Goal: Browse casually

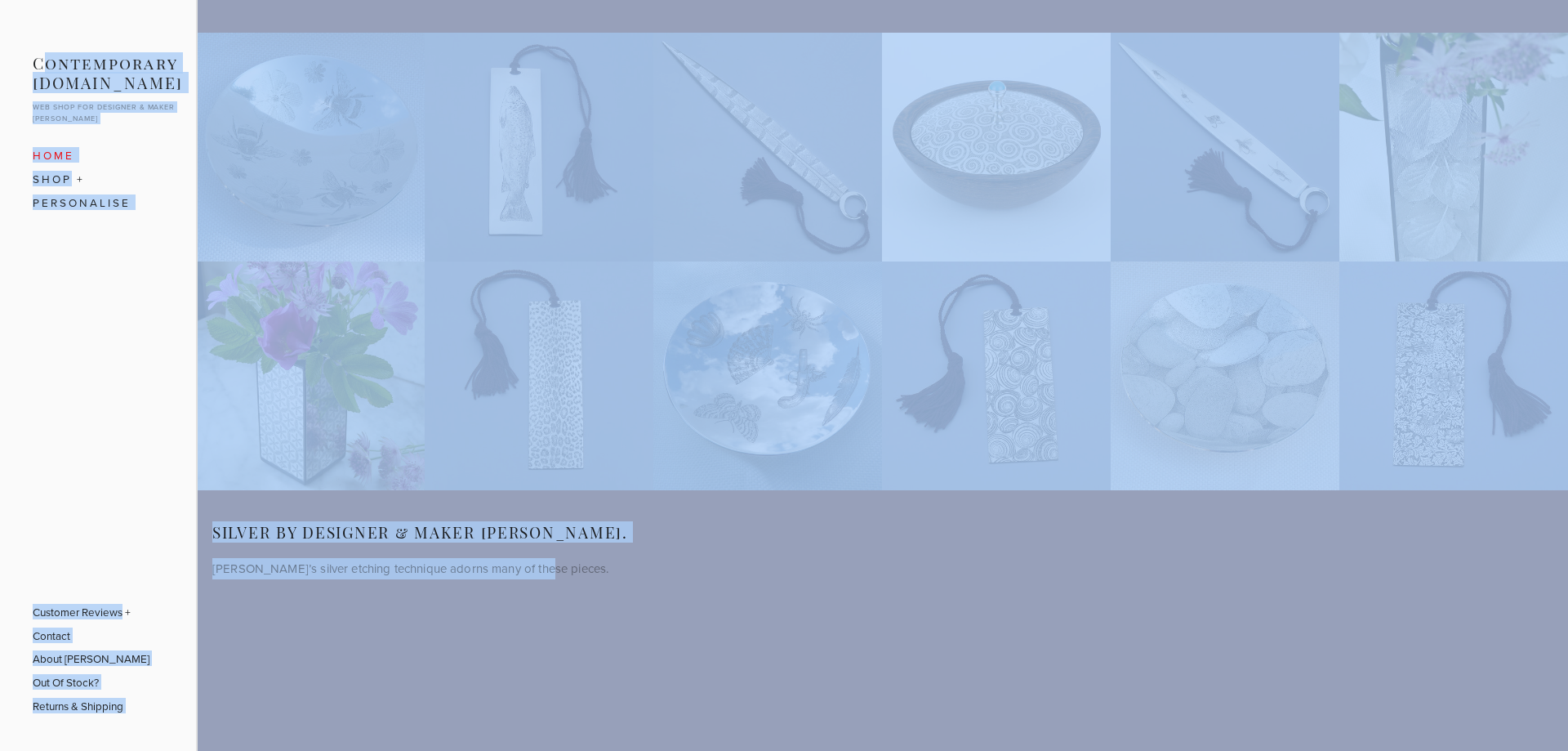
drag, startPoint x: 228, startPoint y: 382, endPoint x: 49, endPoint y: 59, distance: 369.3
click at [49, 59] on div "Contemporary [DOMAIN_NAME] Web shop for designer & maker [PERSON_NAME] Home "Be…" at bounding box center [784, 408] width 1568 height 751
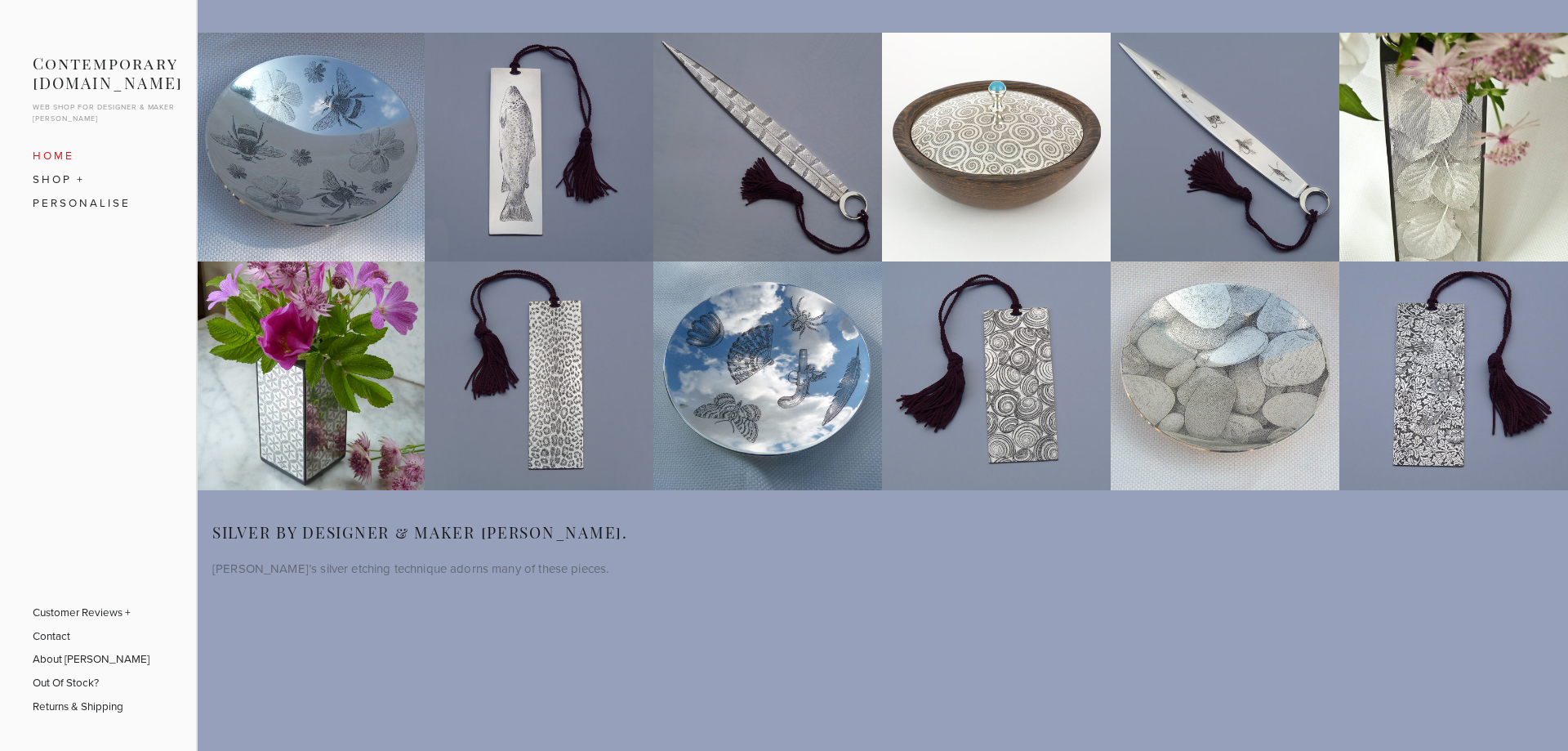
click at [47, 27] on div "Contemporary [DOMAIN_NAME] Web shop for designer & maker [PERSON_NAME] Home "Be…" at bounding box center [98, 144] width 196 height 288
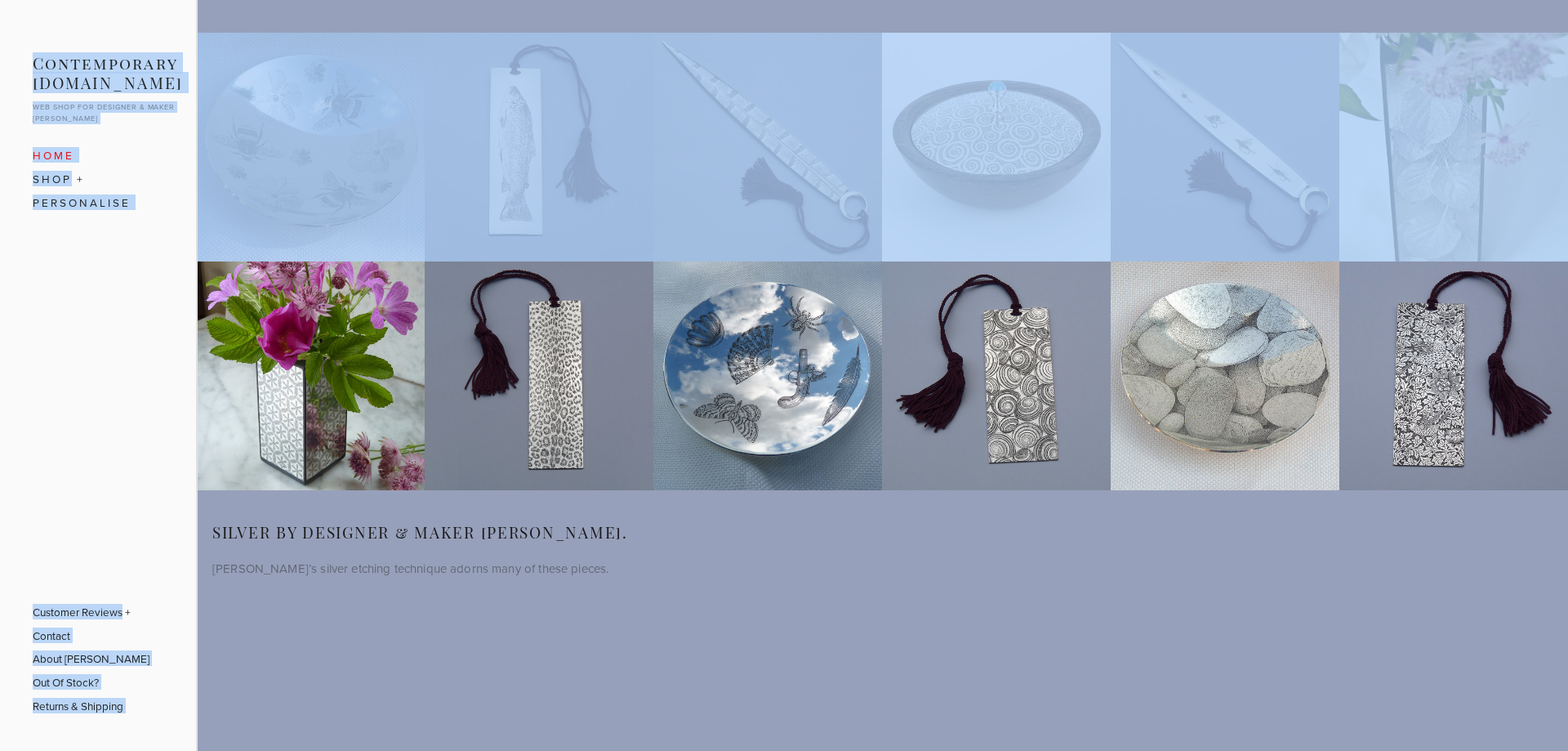
drag, startPoint x: 38, startPoint y: 31, endPoint x: 466, endPoint y: 544, distance: 668.1
click at [415, 467] on div "Contemporary [DOMAIN_NAME] Web shop for designer & maker [PERSON_NAME] Home "Be…" at bounding box center [784, 408] width 1568 height 751
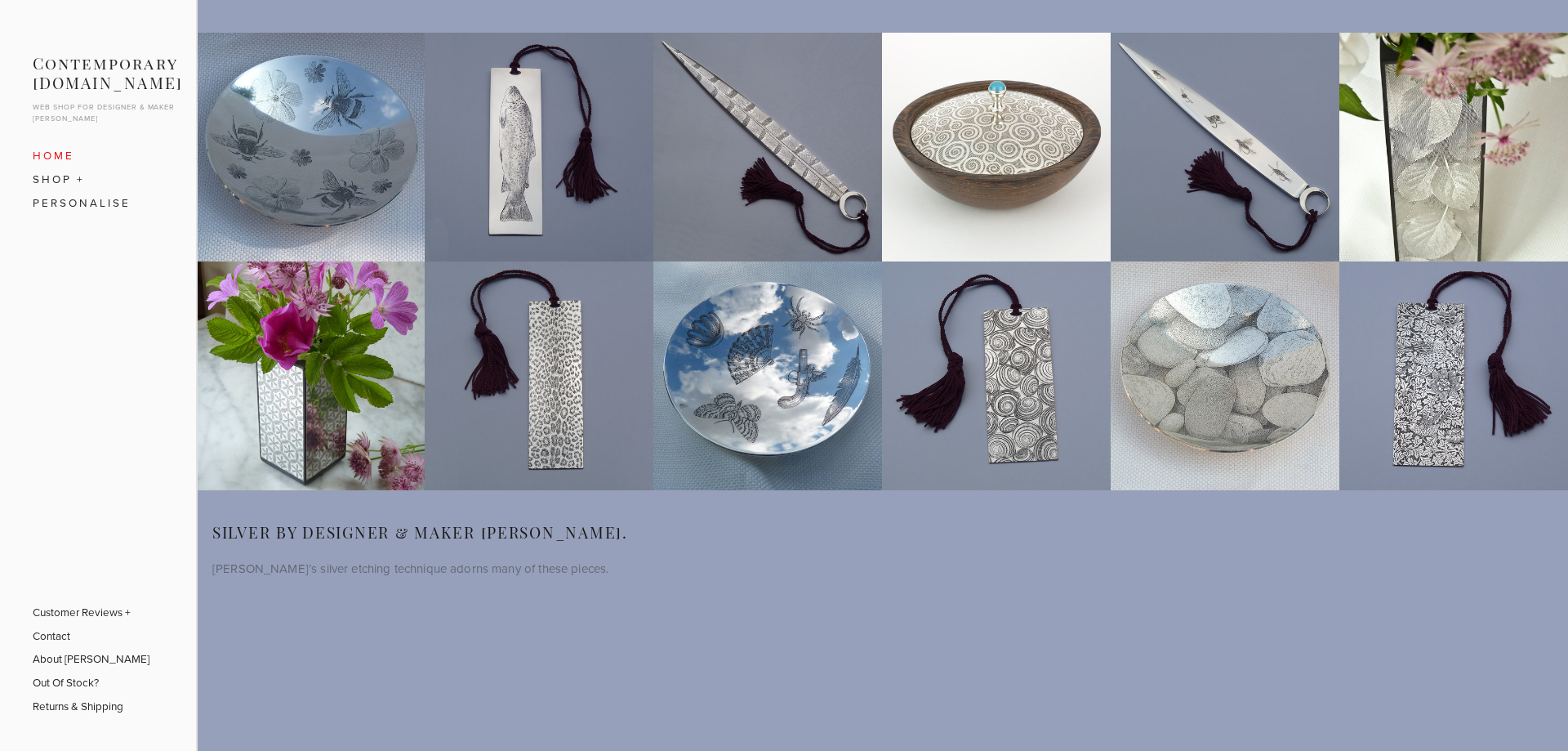
click at [581, 648] on main ""Bee & Flower" Collection "Brown Trout" Collection "Cock Pheasant" Collection "…" at bounding box center [784, 408] width 1568 height 751
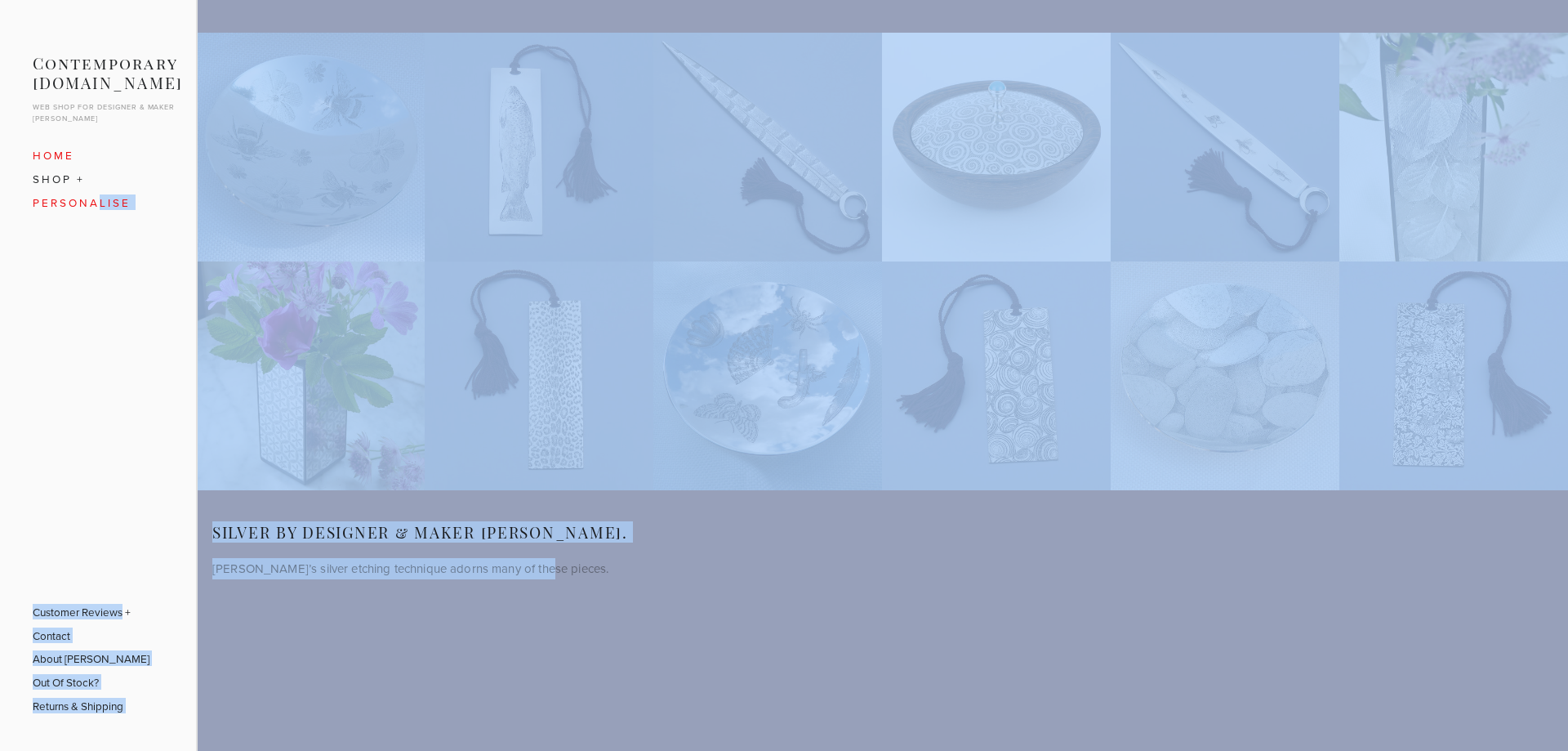
drag, startPoint x: 451, startPoint y: 518, endPoint x: 68, endPoint y: 206, distance: 494.0
click at [74, 216] on div "Contemporary [DOMAIN_NAME] Web shop for designer & maker [PERSON_NAME] Home "Be…" at bounding box center [784, 408] width 1568 height 751
click at [638, 523] on div "sILVER By Designer & Maker [PERSON_NAME]. [PERSON_NAME]’s silver etching techni…" at bounding box center [882, 550] width 1340 height 56
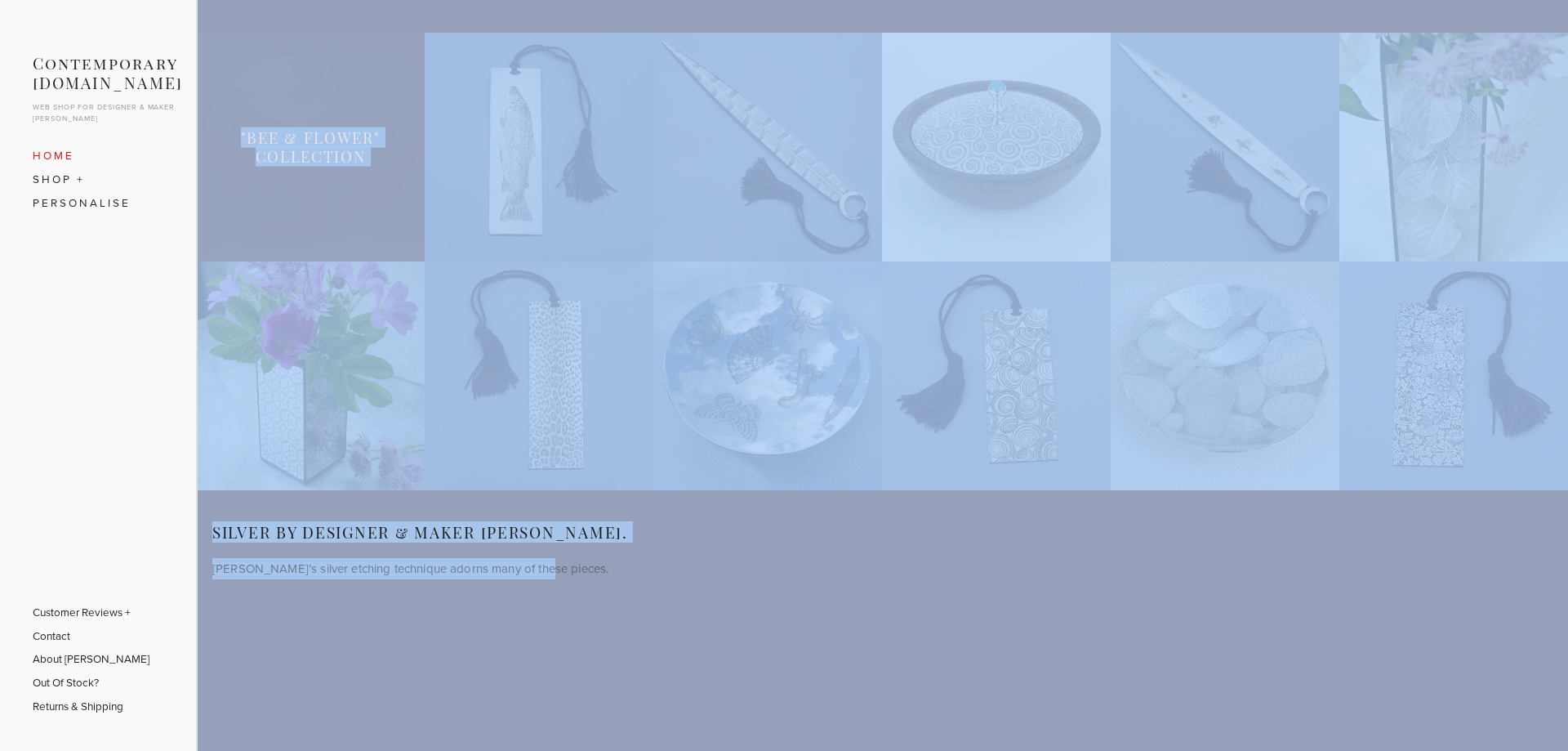
drag, startPoint x: 325, startPoint y: 203, endPoint x: 273, endPoint y: 122, distance: 96.3
click at [273, 122] on div ""Bee & Flower" Collection "Brown Trout" Collection "Cock Pheasant" Collection "…" at bounding box center [882, 321] width 1372 height 579
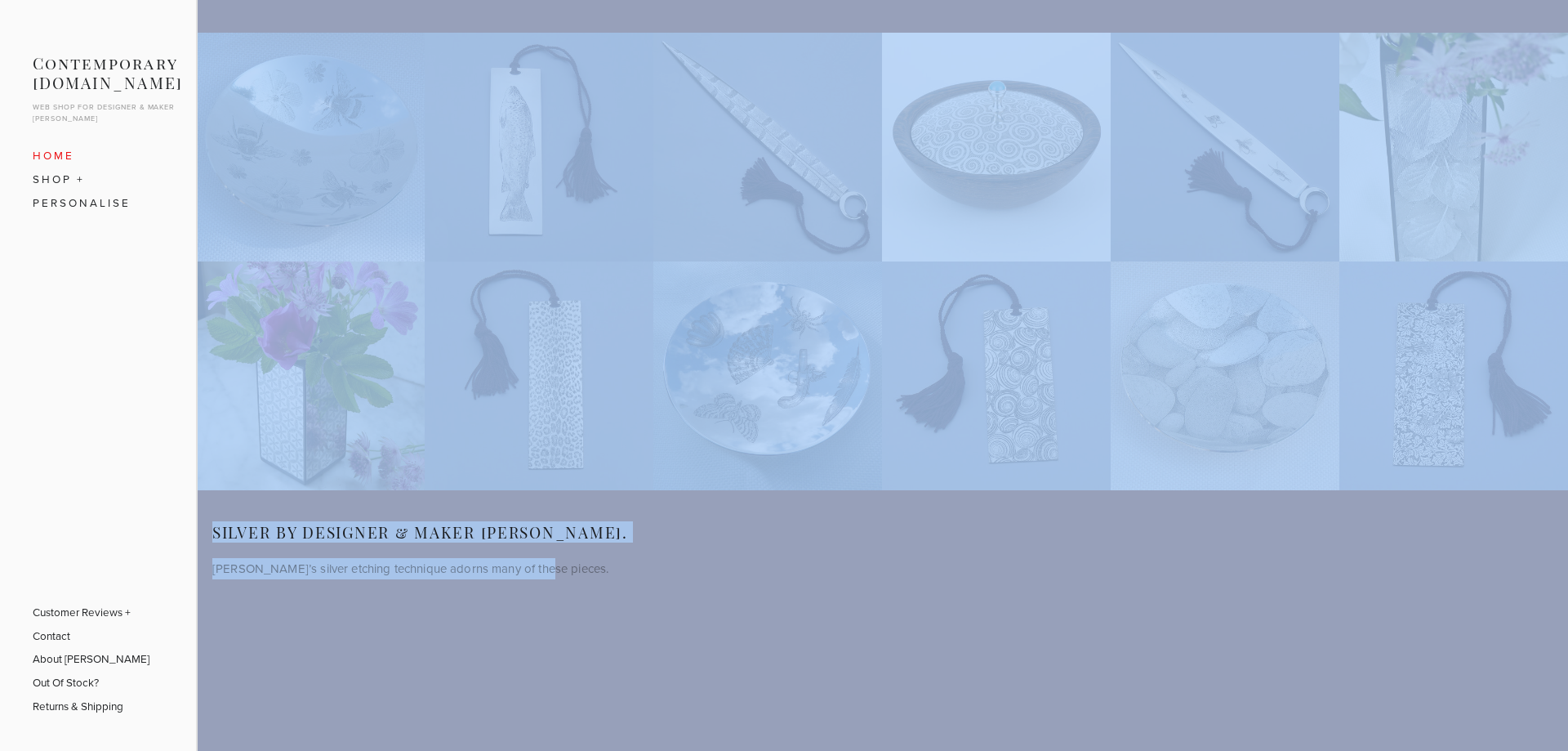
click at [811, 616] on main ""Bee & Flower" Collection "Brown Trout" Collection "Cock Pheasant" Collection "…" at bounding box center [784, 408] width 1568 height 751
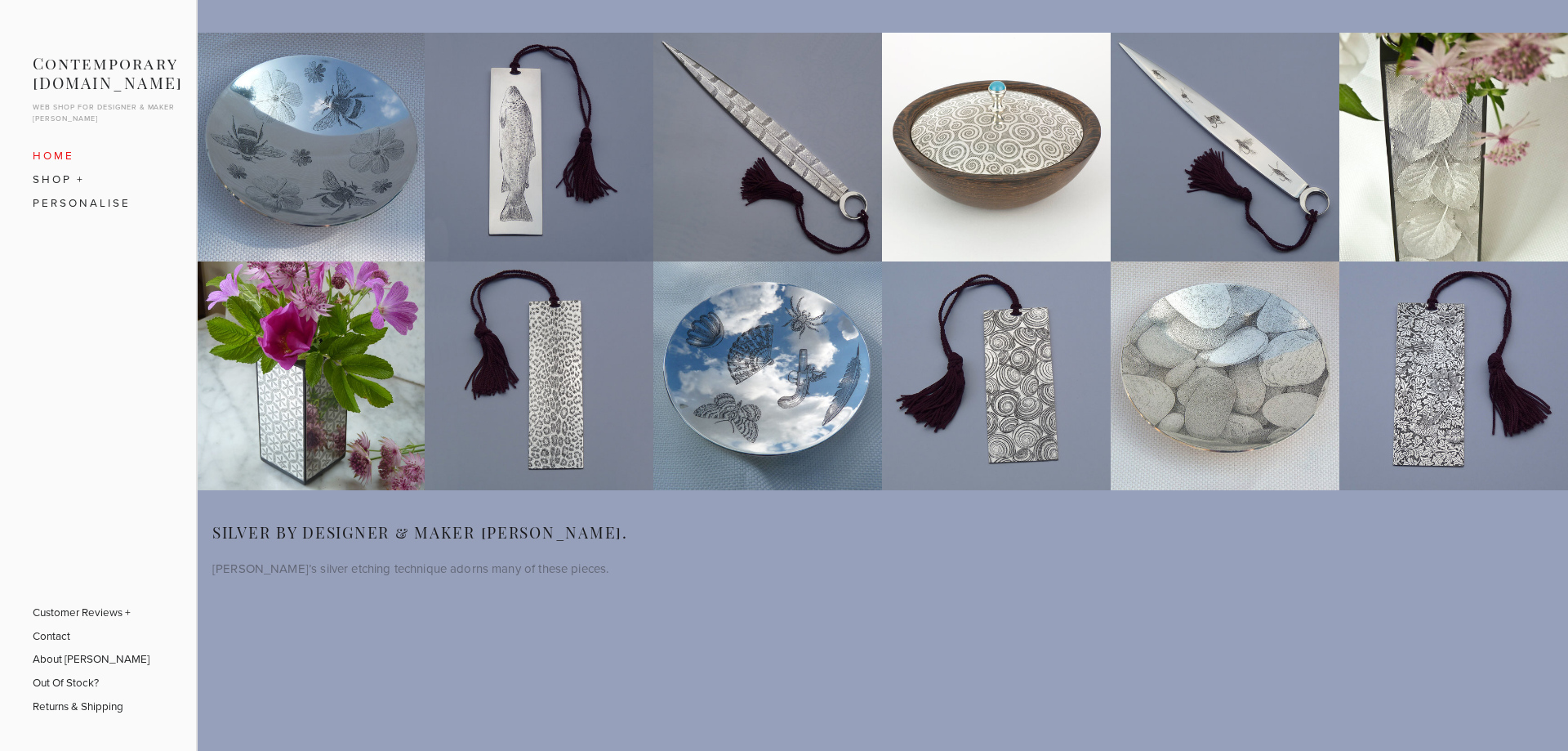
drag, startPoint x: 846, startPoint y: 696, endPoint x: 107, endPoint y: 62, distance: 973.7
click at [67, 99] on div "Contemporary [DOMAIN_NAME] Web shop for designer & maker [PERSON_NAME] Home "Be…" at bounding box center [784, 408] width 1568 height 751
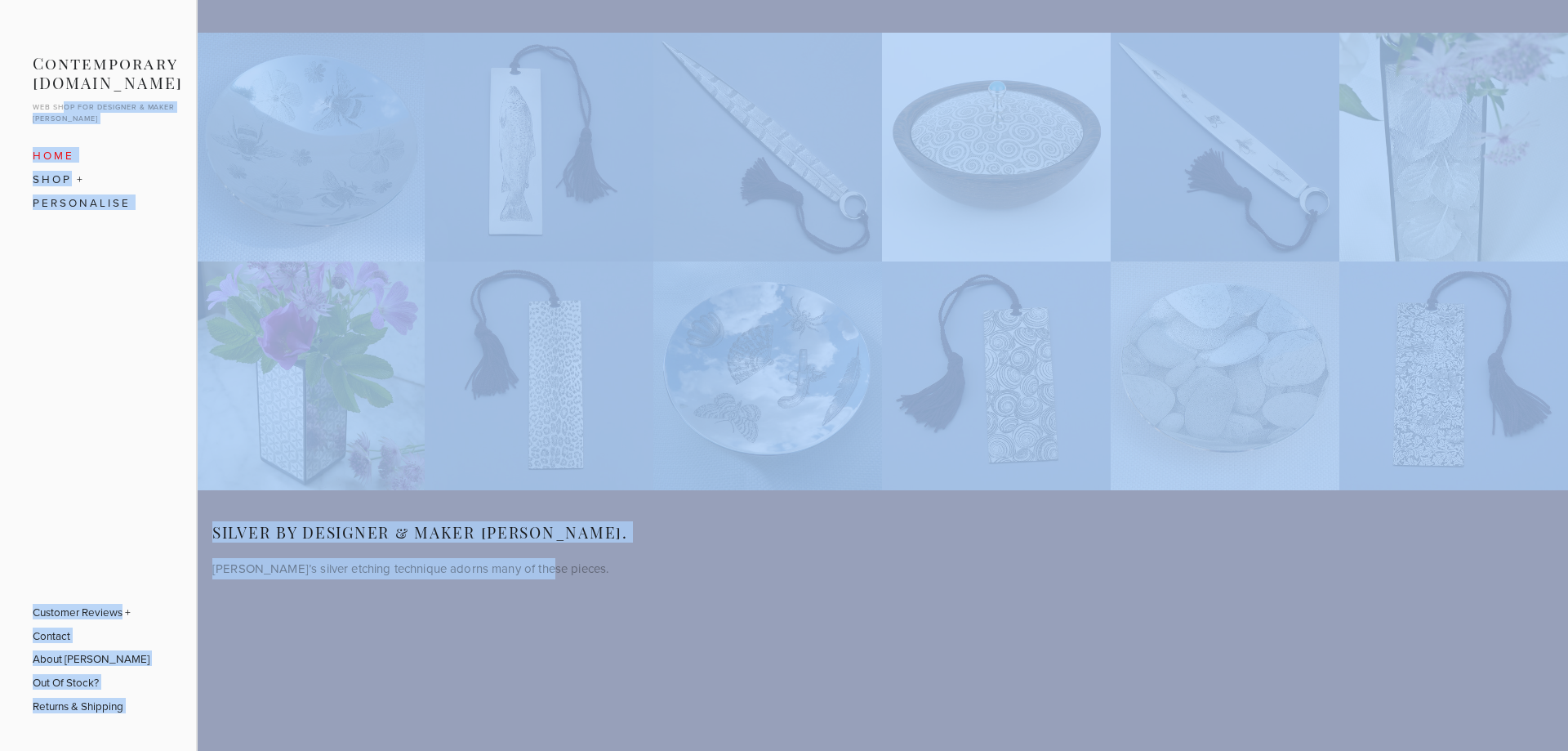
click at [843, 643] on main ""Bee & Flower" Collection "Brown Trout" Collection "Cock Pheasant" Collection "…" at bounding box center [784, 408] width 1568 height 751
click at [825, 650] on main ""Bee & Flower" Collection "Brown Trout" Collection "Cock Pheasant" Collection "…" at bounding box center [784, 408] width 1568 height 751
